Goal: Find specific page/section: Find specific page/section

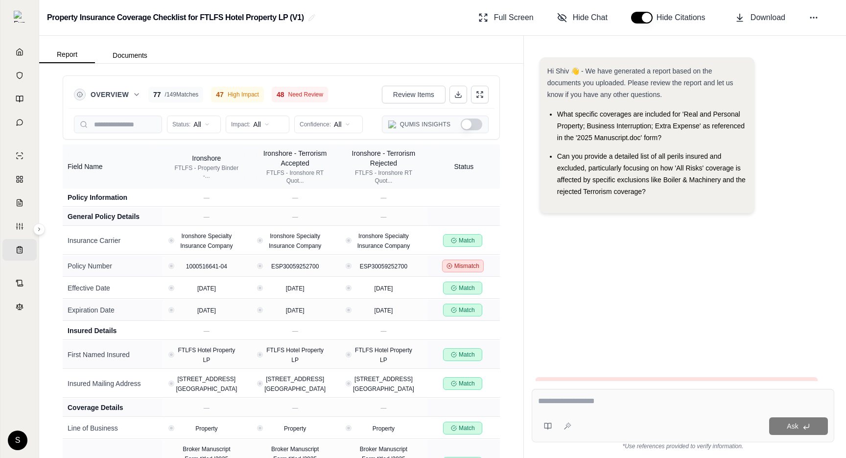
scroll to position [31, 0]
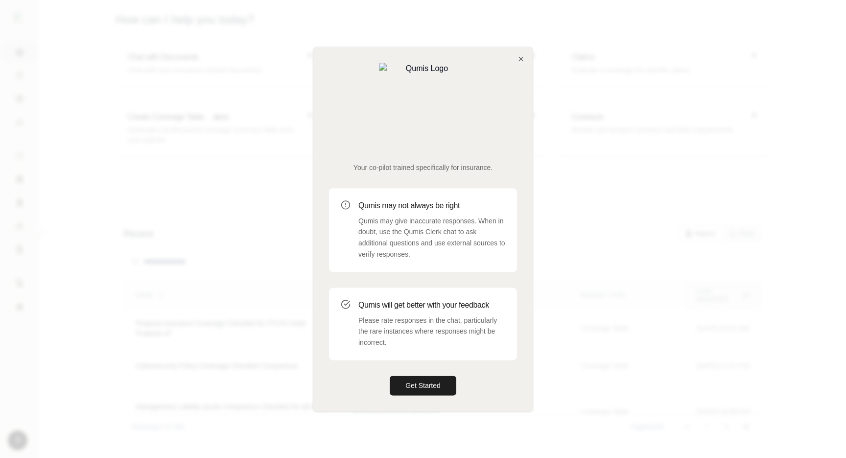
click at [525, 95] on div "Your co-pilot trained specifically for insurance. Qumis may not always be right…" at bounding box center [422, 229] width 219 height 364
click at [525, 92] on div "Your co-pilot trained specifically for insurance. Qumis may not always be right…" at bounding box center [422, 229] width 219 height 364
click at [521, 63] on icon "button" at bounding box center [521, 59] width 8 height 8
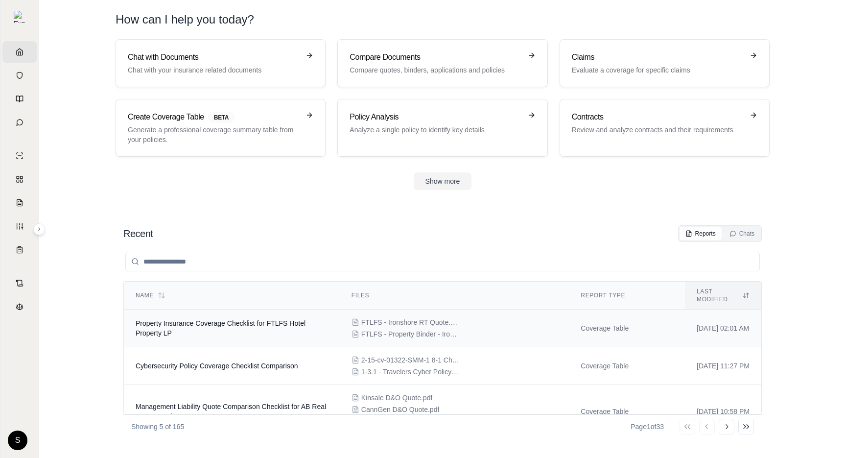
click at [223, 319] on span "Property Insurance Coverage Checklist for FTLFS Hotel Property LP" at bounding box center [221, 328] width 170 height 18
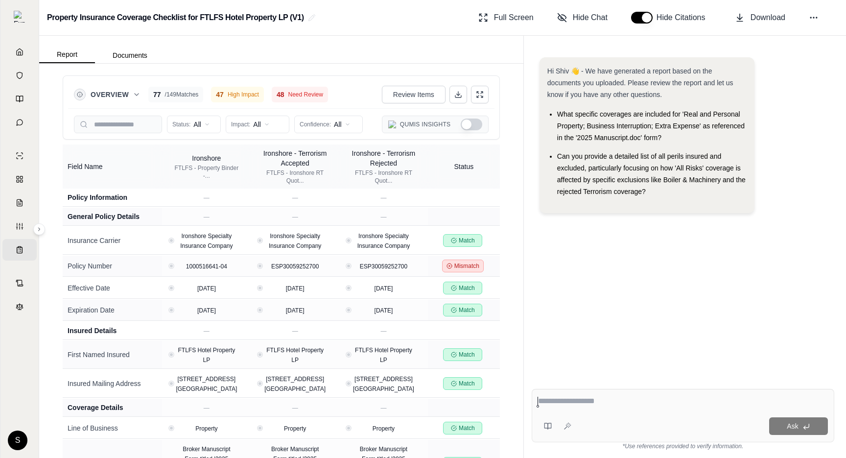
click at [471, 125] on button "Show Qumis Insights" at bounding box center [472, 124] width 22 height 12
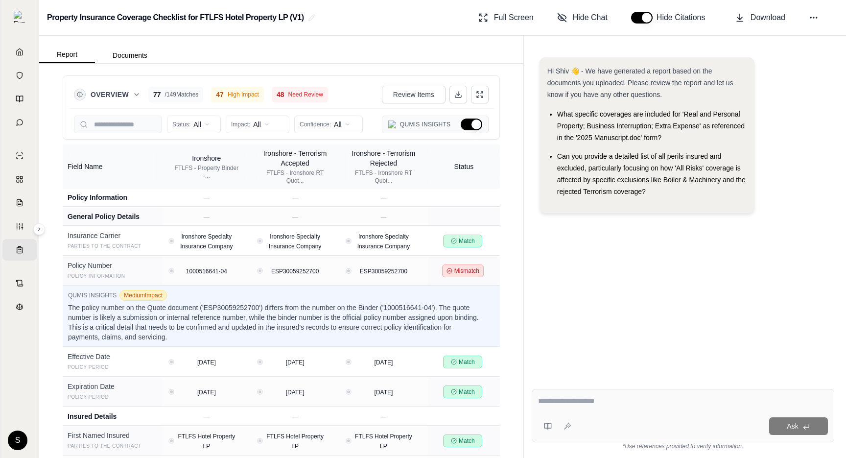
type button "on"
